Goal: Transaction & Acquisition: Purchase product/service

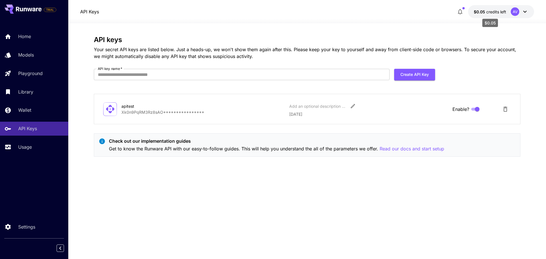
click at [506, 11] on span "credits left" at bounding box center [496, 11] width 20 height 5
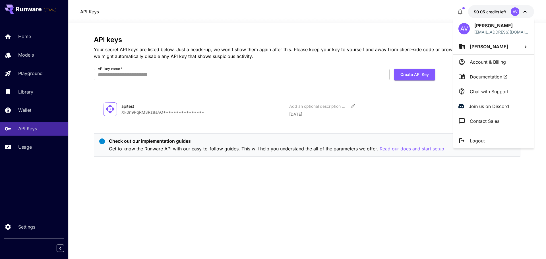
click at [25, 111] on div at bounding box center [273, 129] width 546 height 259
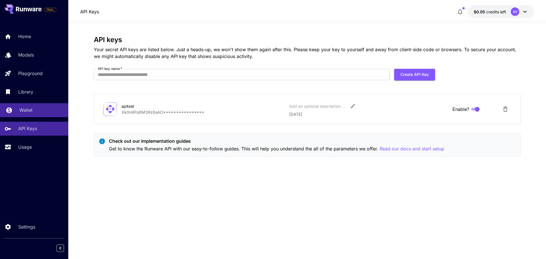
click at [25, 111] on p "Wallet" at bounding box center [25, 110] width 13 height 7
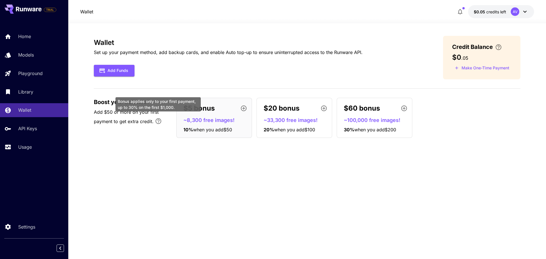
click at [159, 122] on icon "Bonus applies only to your first payment, up to 30% on the first $1,000." at bounding box center [158, 121] width 7 height 7
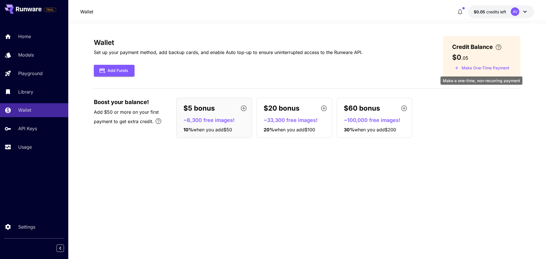
click at [490, 68] on button "Make One-Time Payment" at bounding box center [482, 68] width 60 height 9
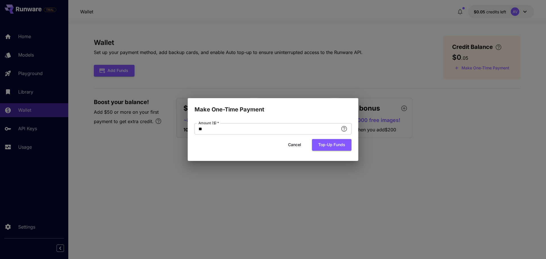
click at [466, 106] on div "Make One-Time Payment Amount ($)   * ** Amount ($)   * Cancel Top-up funds" at bounding box center [273, 129] width 546 height 259
click at [402, 37] on div "Make One-Time Payment Amount ($)   * ** Amount ($)   * Cancel Top-up funds" at bounding box center [273, 129] width 546 height 259
click at [292, 144] on button "Cancel" at bounding box center [295, 145] width 26 height 12
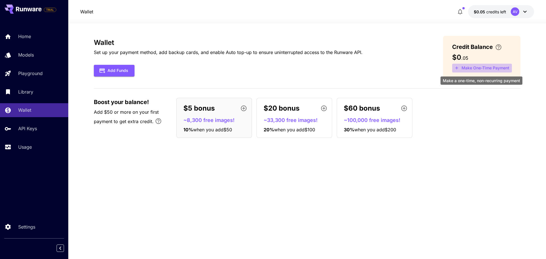
click at [470, 68] on button "Make One-Time Payment" at bounding box center [482, 68] width 60 height 9
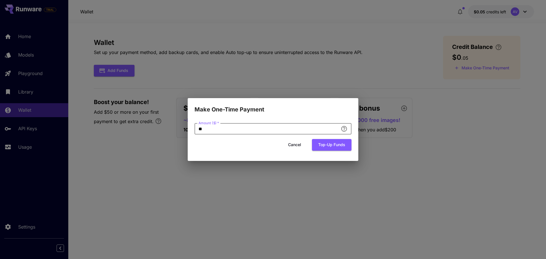
drag, startPoint x: 202, startPoint y: 127, endPoint x: 177, endPoint y: 128, distance: 24.8
click at [177, 128] on div "Make One-Time Payment Amount ($)   * ** Amount ($)   * Cancel Top-up funds" at bounding box center [273, 129] width 546 height 259
click at [336, 145] on button "Top-up funds" at bounding box center [332, 145] width 40 height 12
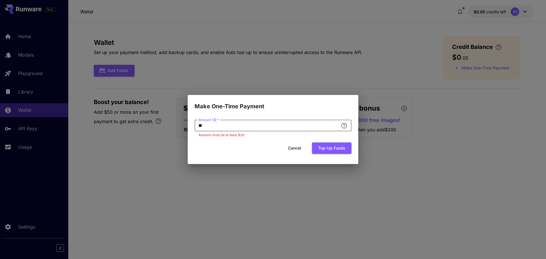
drag, startPoint x: 205, startPoint y: 126, endPoint x: 158, endPoint y: 126, distance: 47.2
click at [158, 126] on div "Make One-Time Payment Amount ($)   * ** Amount ($)   * Amount must be at least …" at bounding box center [273, 129] width 546 height 259
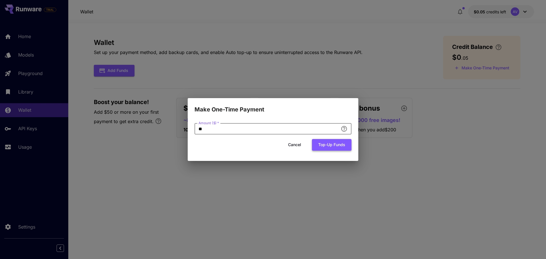
type input "**"
click at [337, 146] on button "Top-up funds" at bounding box center [332, 145] width 40 height 12
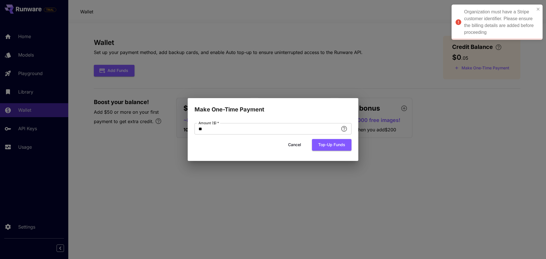
click at [460, 22] on icon at bounding box center [458, 22] width 6 height 6
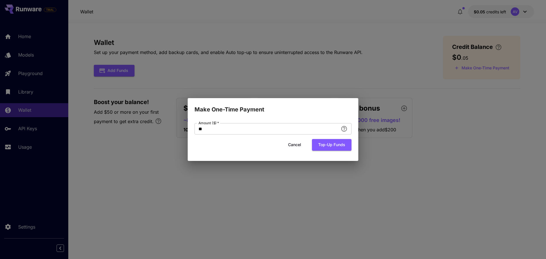
click at [268, 200] on div "Make One-Time Payment Amount ($)   * ** Amount ($)   * Cancel Top-up funds" at bounding box center [273, 129] width 546 height 259
click at [290, 144] on button "Cancel" at bounding box center [295, 145] width 26 height 12
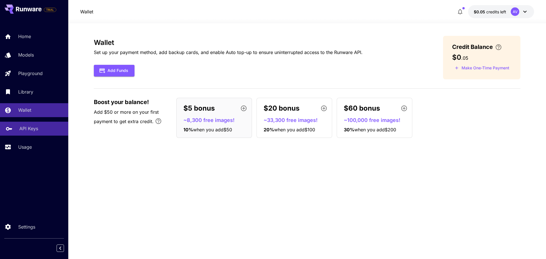
click at [41, 126] on div "API Keys" at bounding box center [41, 128] width 44 height 7
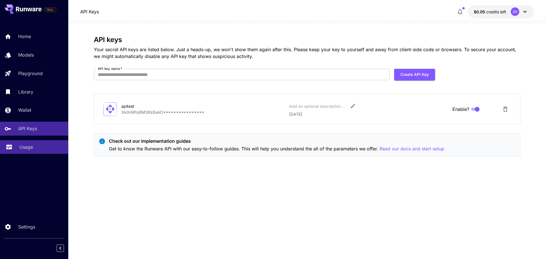
click at [36, 148] on div "Usage" at bounding box center [41, 147] width 44 height 7
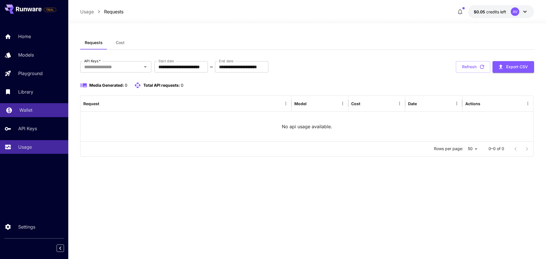
click at [33, 113] on div "Wallet" at bounding box center [41, 110] width 44 height 7
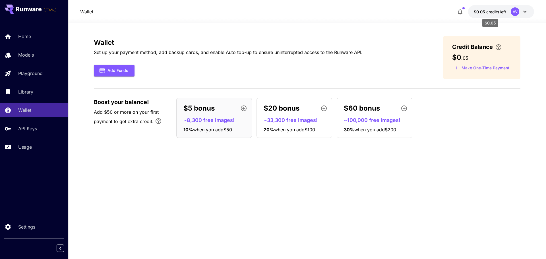
click at [500, 12] on span "credits left" at bounding box center [496, 11] width 20 height 5
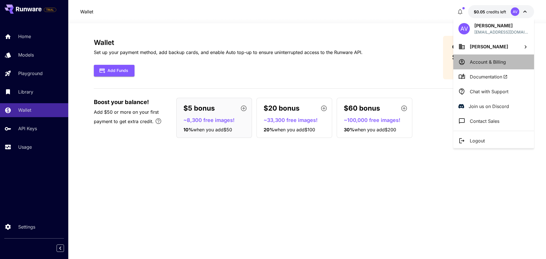
click at [502, 62] on p "Account & Billing" at bounding box center [487, 62] width 36 height 7
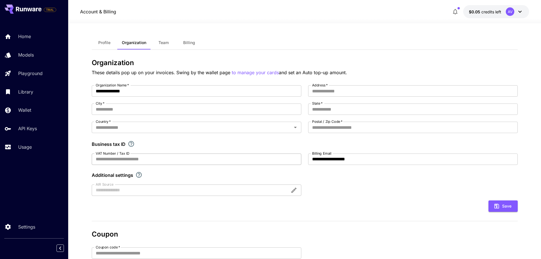
click at [126, 160] on input "VAT Number / Tax ID" at bounding box center [197, 158] width 210 height 11
click at [150, 186] on div at bounding box center [197, 189] width 210 height 11
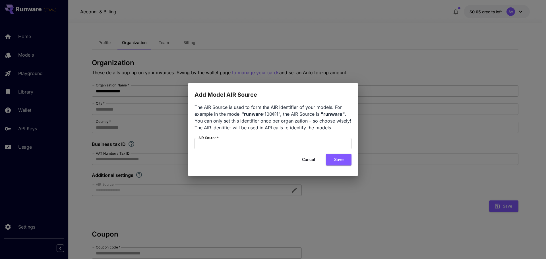
click at [340, 216] on div "Add Model AIR Source The AIR Source is used to form the AIR identifier of your …" at bounding box center [273, 129] width 546 height 259
click at [230, 230] on div "Add Model AIR Source The AIR Source is used to form the AIR identifier of your …" at bounding box center [273, 129] width 546 height 259
click at [313, 163] on button "Cancel" at bounding box center [309, 160] width 26 height 12
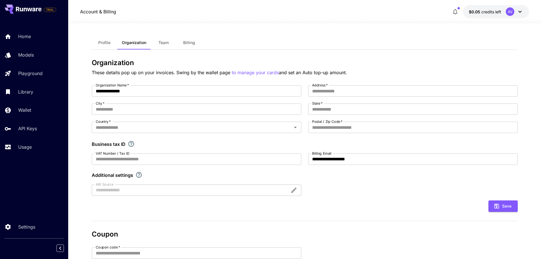
click at [167, 43] on span "Team" at bounding box center [164, 42] width 10 height 5
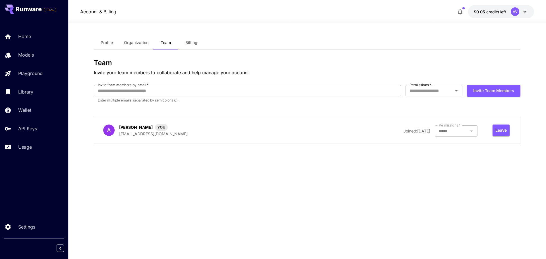
click at [189, 40] on span "Billing" at bounding box center [191, 42] width 12 height 5
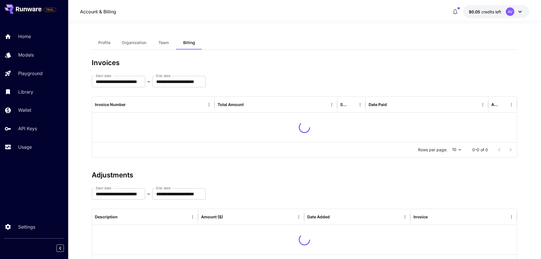
click at [161, 42] on span "Team" at bounding box center [164, 42] width 10 height 5
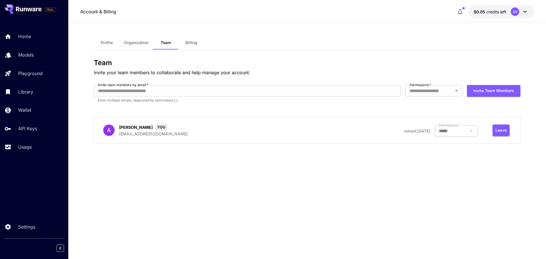
click at [143, 40] on button "Organization" at bounding box center [136, 43] width 34 height 14
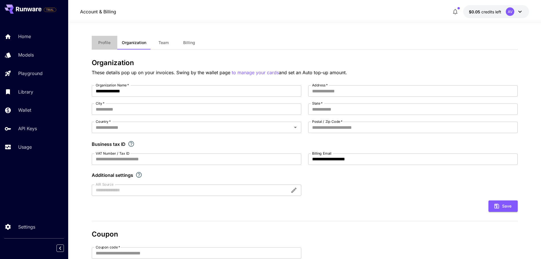
click at [107, 39] on button "Profile" at bounding box center [105, 43] width 26 height 14
